Goal: Information Seeking & Learning: Learn about a topic

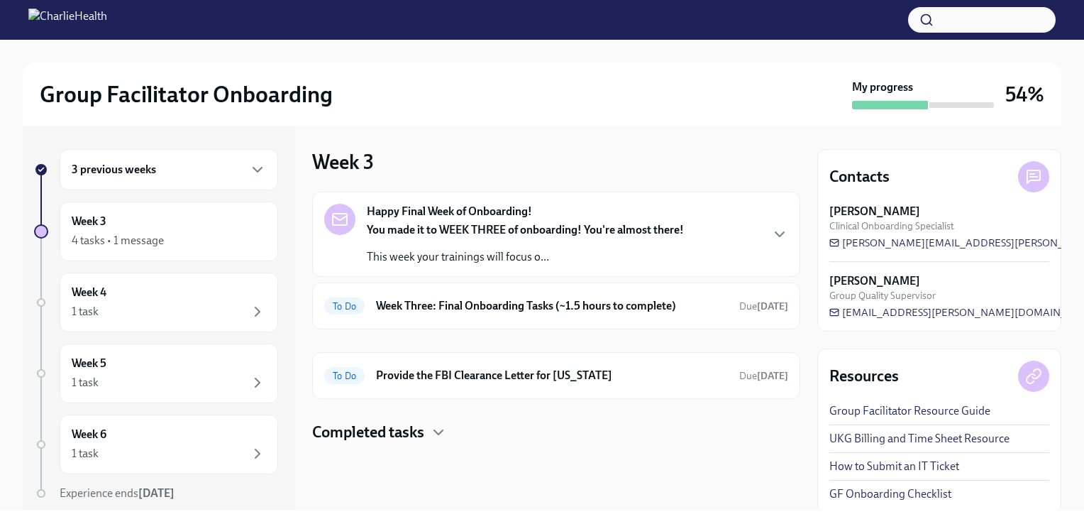
click at [142, 170] on h6 "3 previous weeks" at bounding box center [114, 170] width 84 height 16
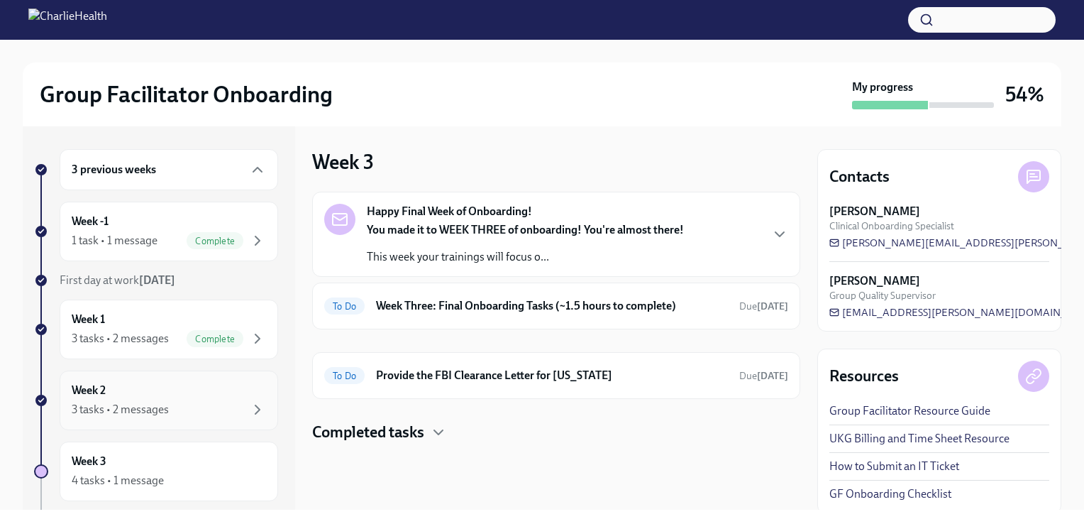
click at [157, 396] on div "Week 2 3 tasks • 2 messages" at bounding box center [169, 399] width 194 height 35
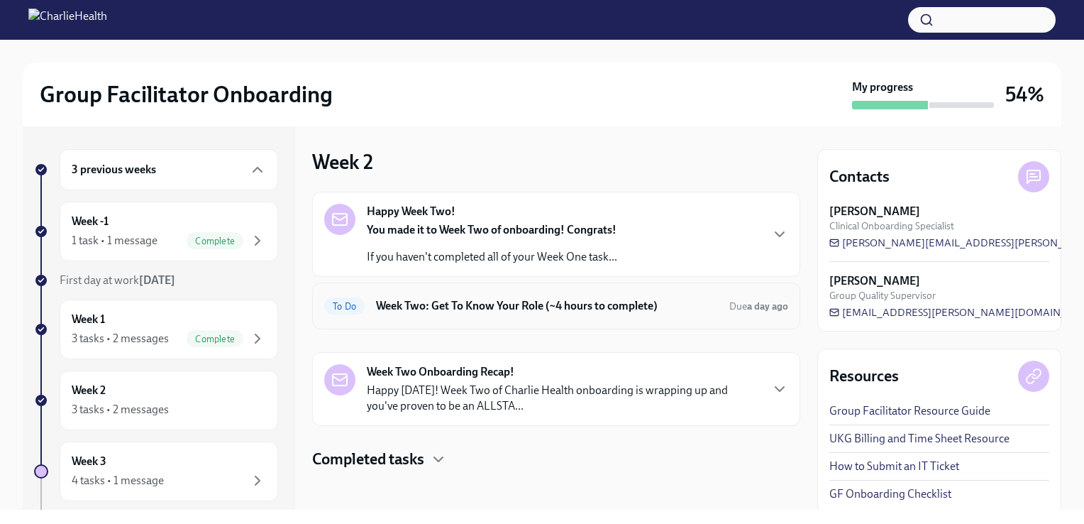
scroll to position [4, 0]
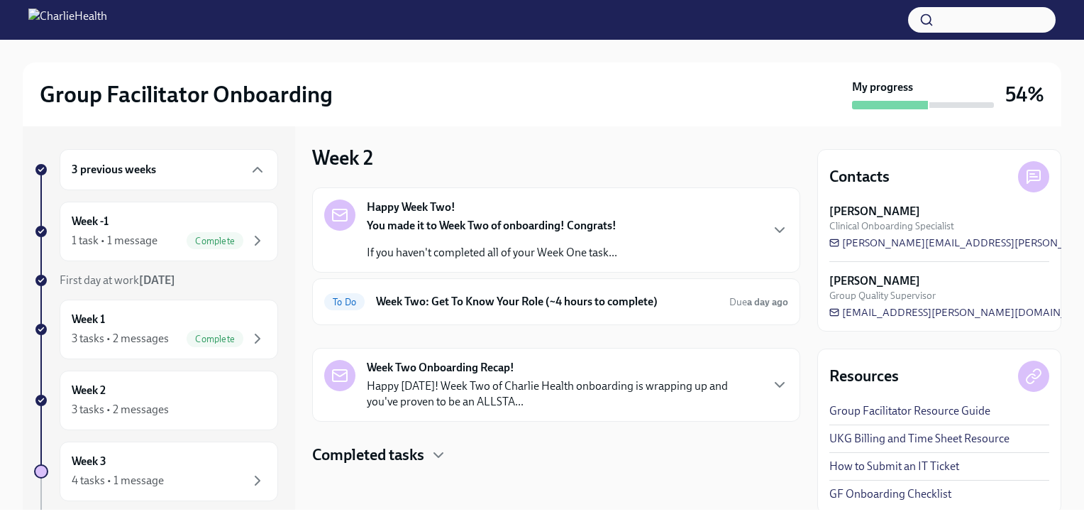
click at [414, 450] on h4 "Completed tasks" at bounding box center [368, 454] width 112 height 21
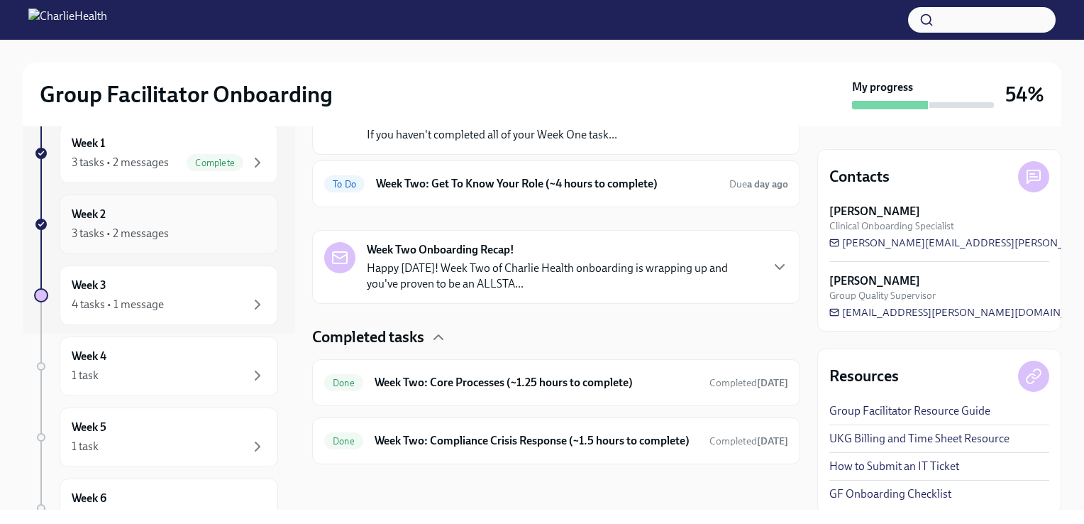
scroll to position [177, 0]
click at [150, 302] on div "4 tasks • 1 message" at bounding box center [118, 303] width 92 height 16
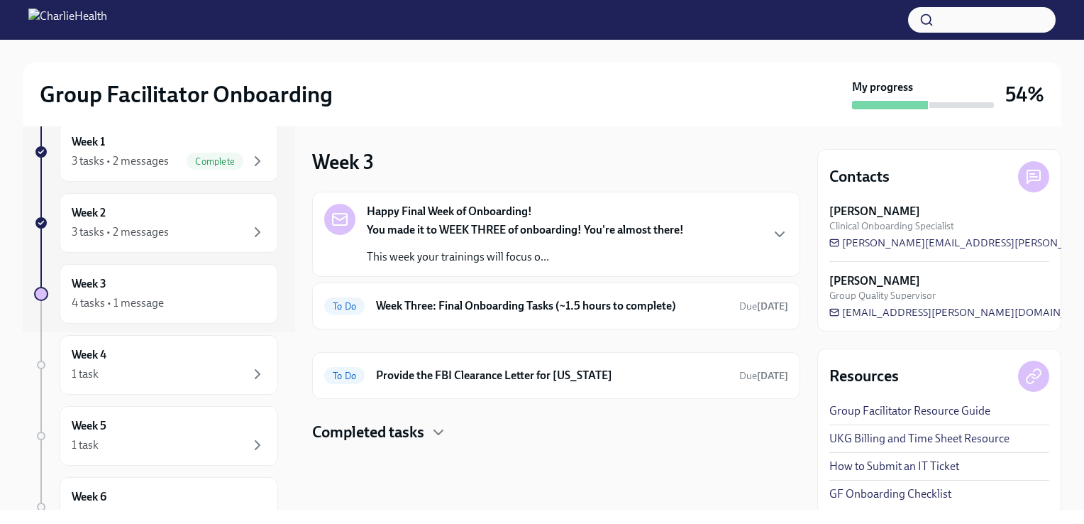
click at [546, 232] on strong "You made it to WEEK THREE of onboarding! You're almost there!" at bounding box center [525, 229] width 317 height 13
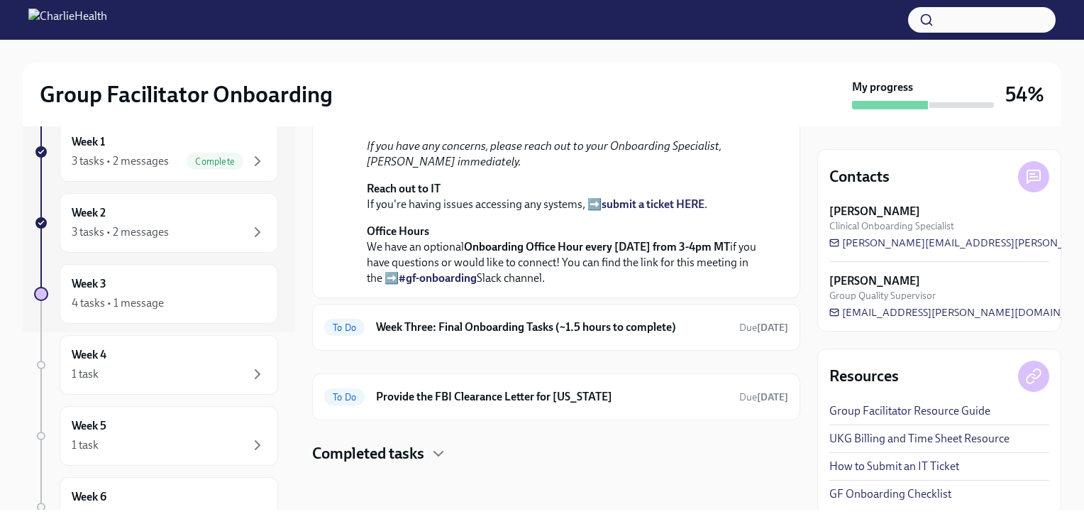
scroll to position [529, 0]
click at [508, 331] on h6 "Week Three: Final Onboarding Tasks (~1.5 hours to complete)" at bounding box center [552, 327] width 352 height 16
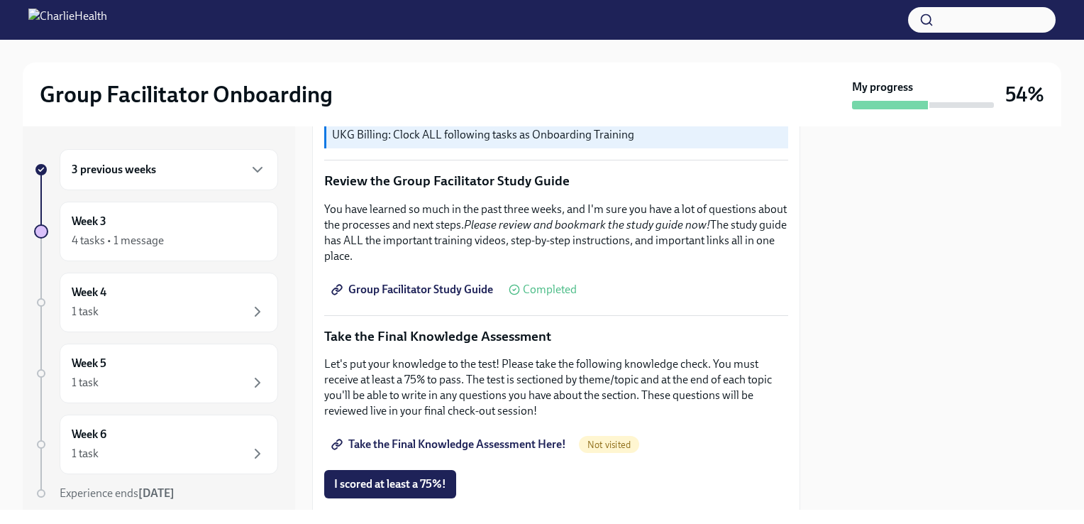
scroll to position [582, 0]
click at [478, 282] on span "Group Facilitator Study Guide" at bounding box center [413, 289] width 159 height 14
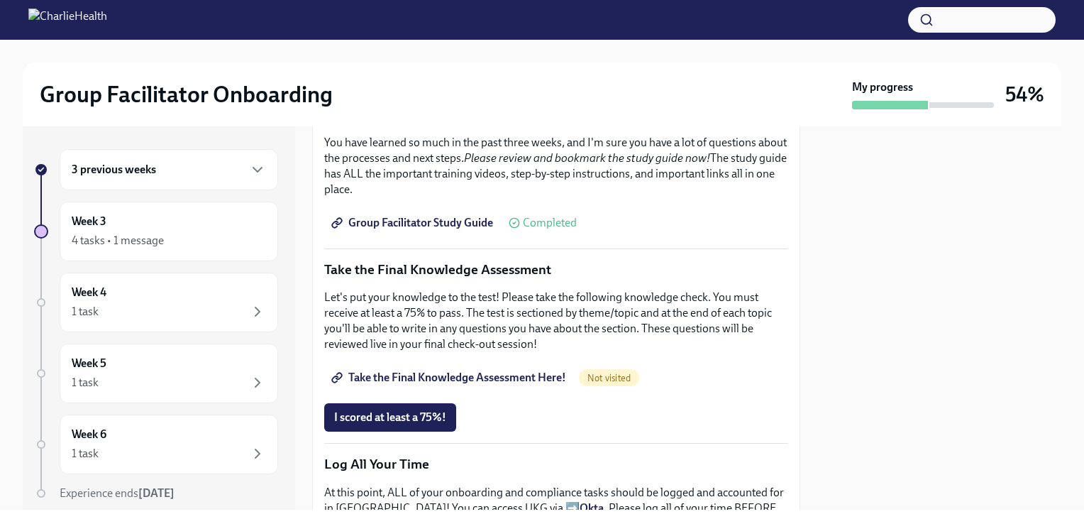
scroll to position [647, 0]
click at [452, 372] on span "Take the Final Knowledge Assessment Here!" at bounding box center [450, 379] width 232 height 14
click at [408, 404] on button "I scored at least a 75%!" at bounding box center [390, 418] width 132 height 28
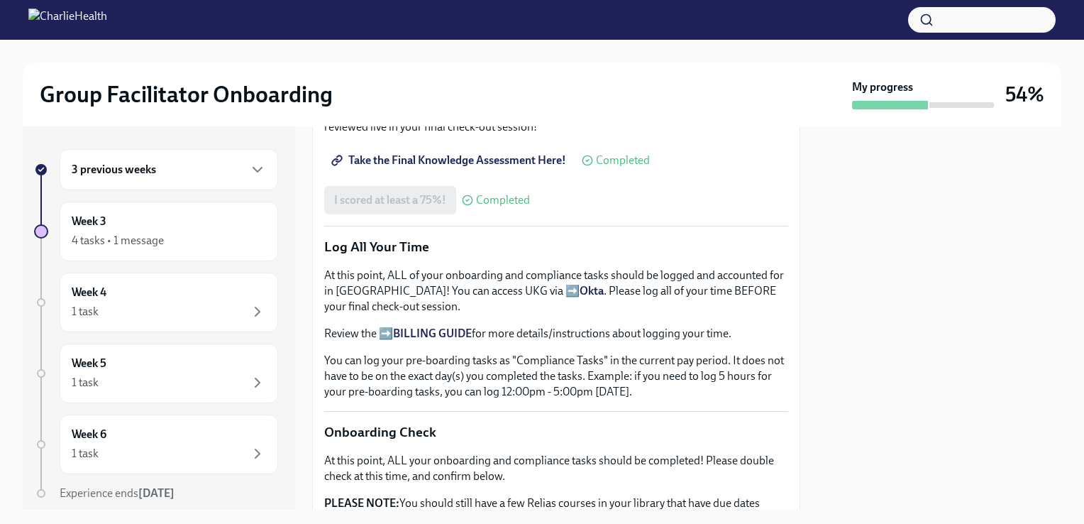
scroll to position [867, 0]
click at [580, 282] on strong "Okta" at bounding box center [592, 288] width 24 height 13
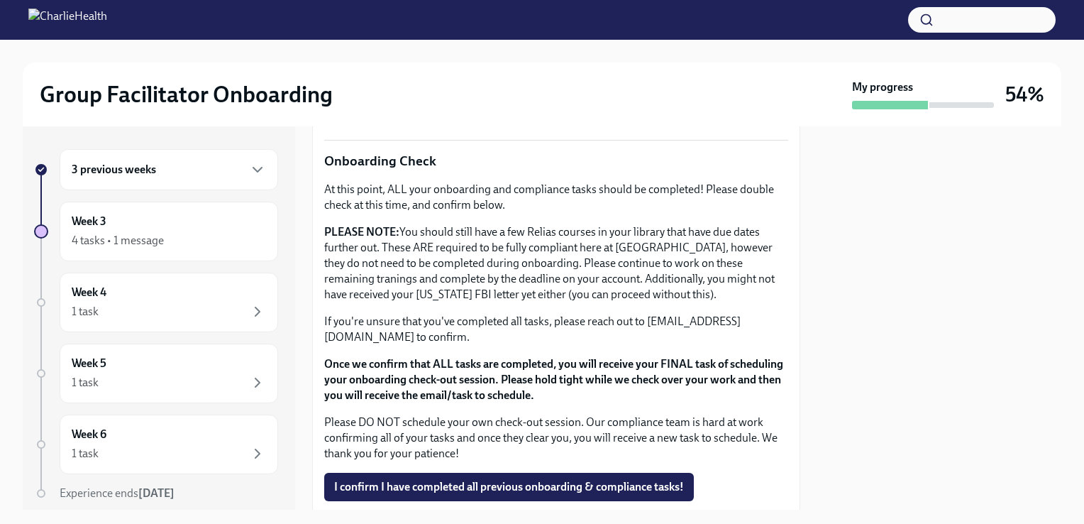
scroll to position [1233, 0]
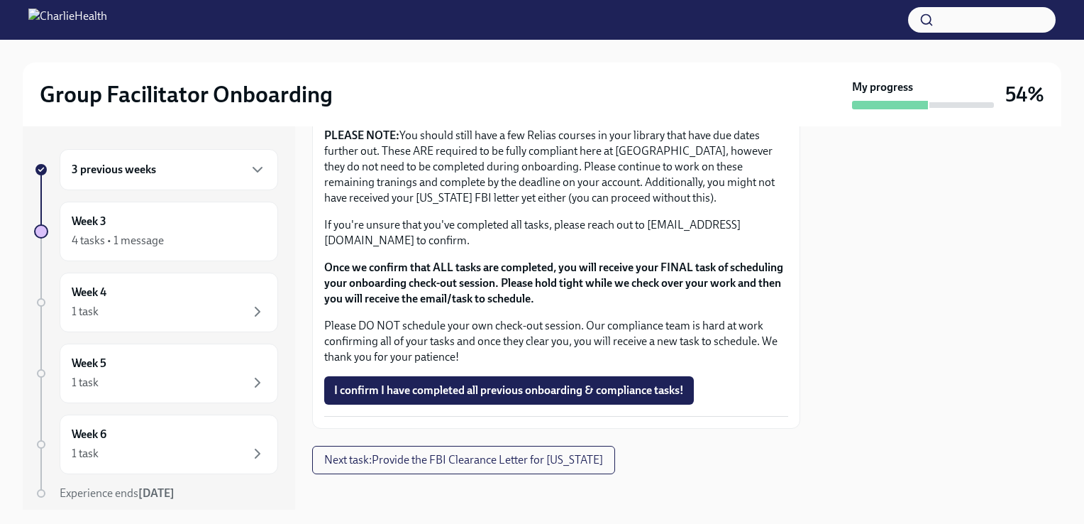
click at [159, 180] on div "3 previous weeks" at bounding box center [169, 169] width 219 height 41
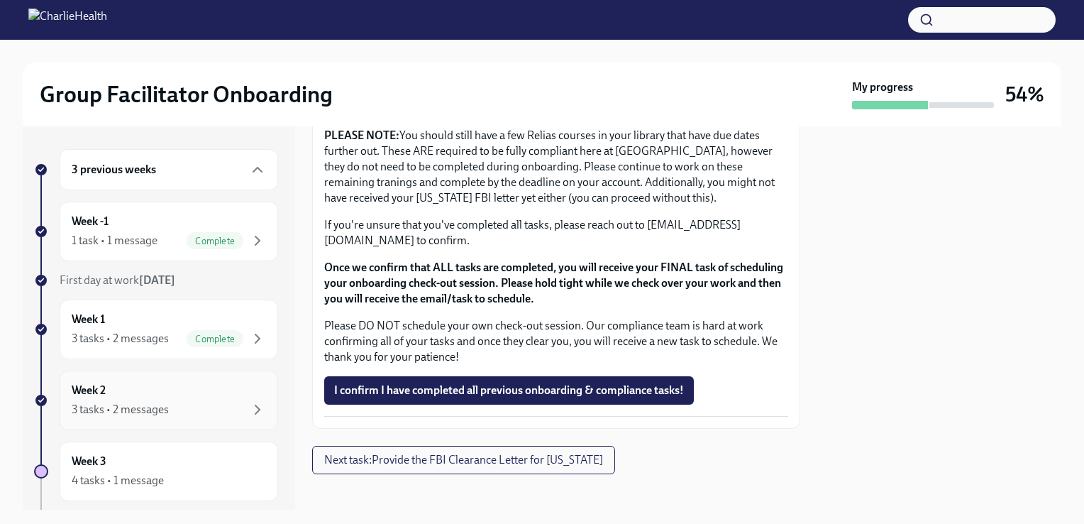
click at [142, 398] on div "Week 2 3 tasks • 2 messages" at bounding box center [169, 399] width 194 height 35
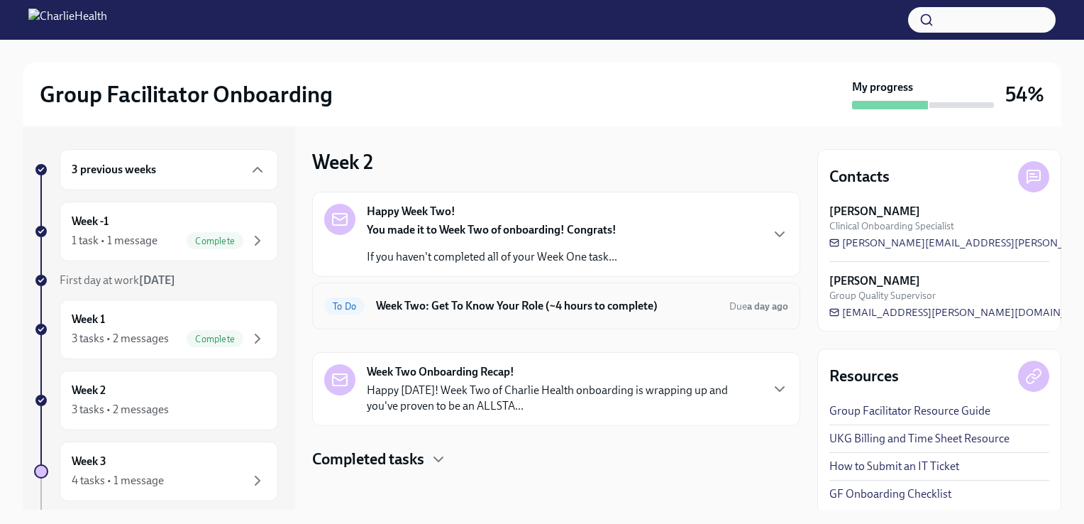
click at [627, 310] on h6 "Week Two: Get To Know Your Role (~4 hours to complete)" at bounding box center [547, 306] width 342 height 16
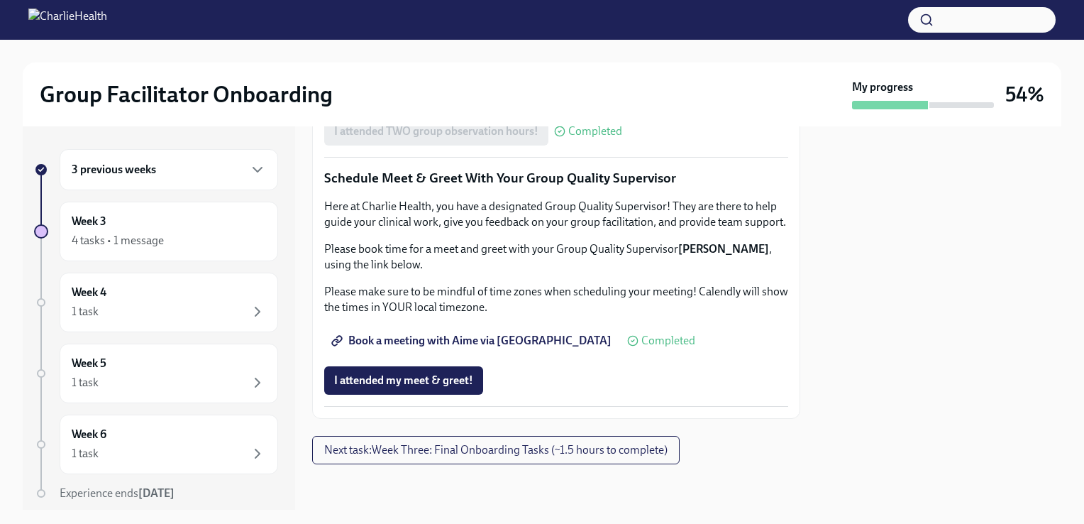
scroll to position [1408, 0]
click at [522, 453] on span "Next task : Week Three: Final Onboarding Tasks (~1.5 hours to complete)" at bounding box center [495, 450] width 343 height 14
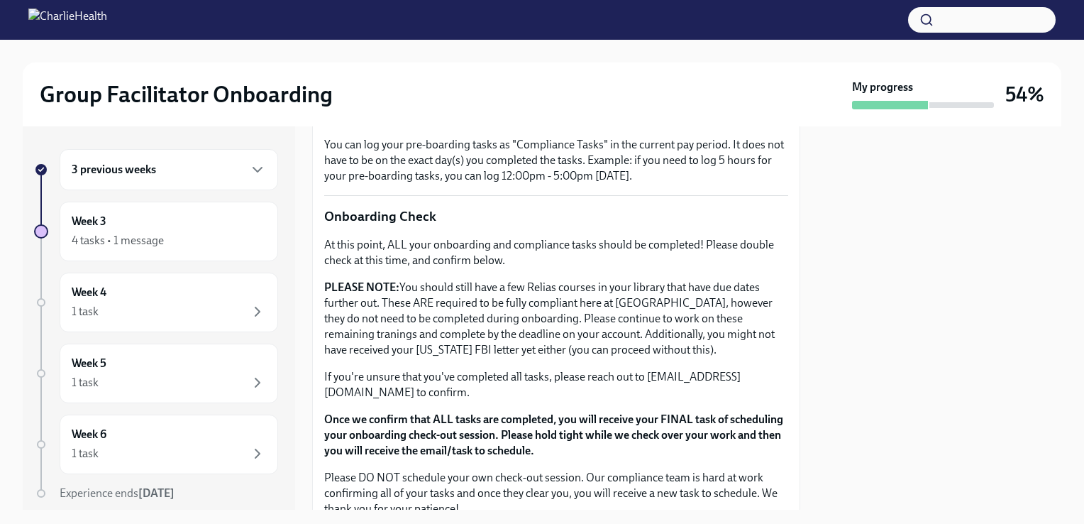
scroll to position [1235, 0]
